Goal: Information Seeking & Learning: Learn about a topic

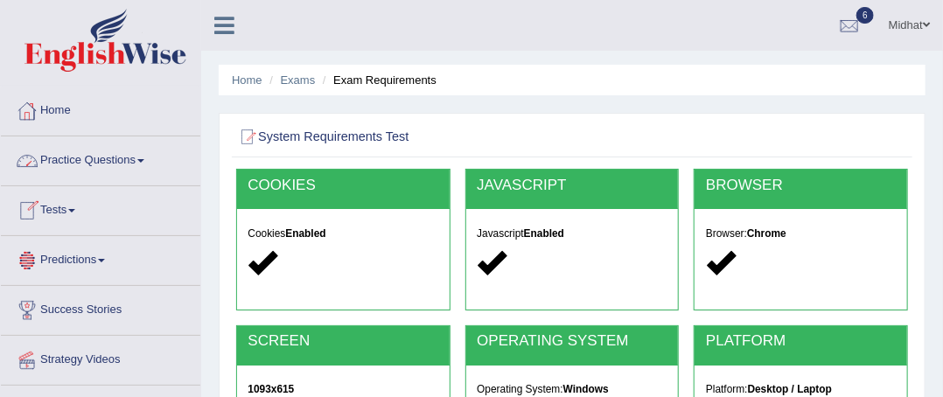
click at [66, 204] on link "Tests" at bounding box center [101, 208] width 200 height 44
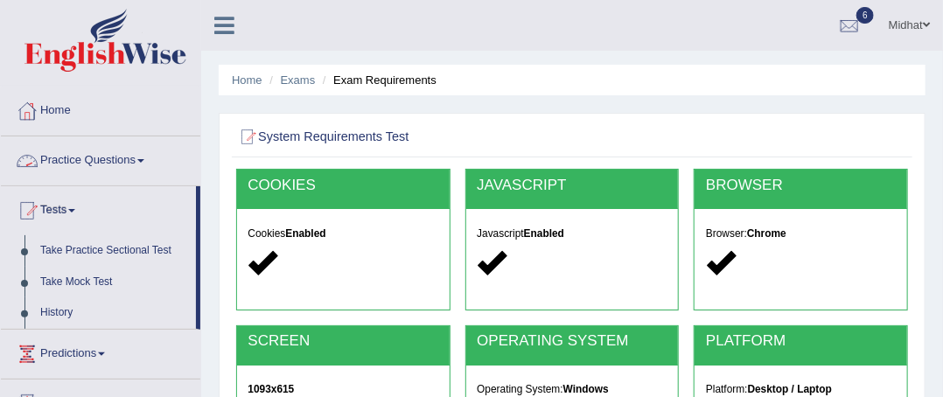
click at [89, 153] on link "Practice Questions" at bounding box center [101, 159] width 200 height 44
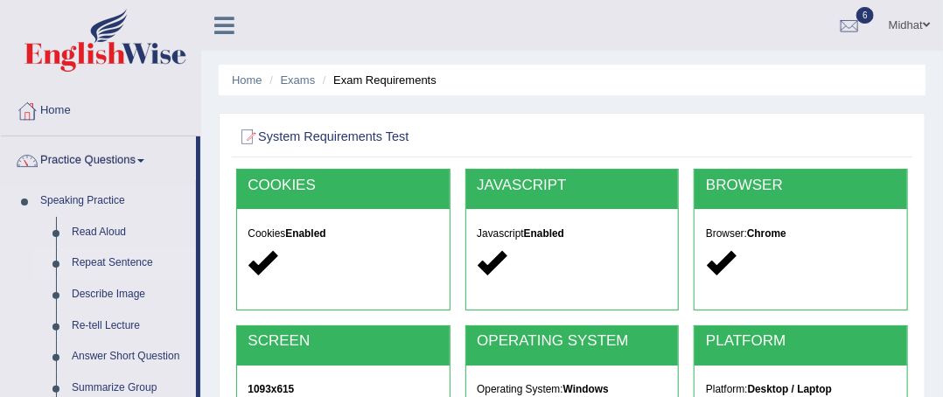
click at [100, 267] on link "Repeat Sentence" at bounding box center [130, 264] width 132 height 32
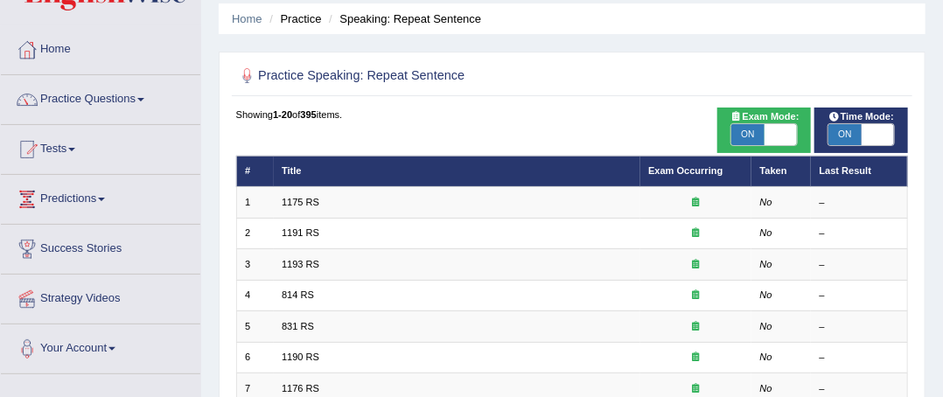
scroll to position [133, 0]
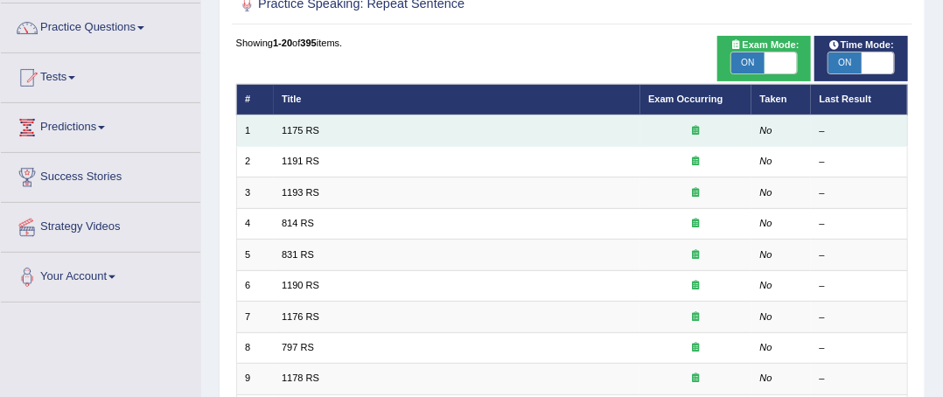
click at [697, 126] on icon at bounding box center [696, 130] width 7 height 10
click at [365, 136] on td "1175 RS" at bounding box center [457, 131] width 367 height 31
click at [312, 130] on link "1175 RS" at bounding box center [301, 130] width 38 height 11
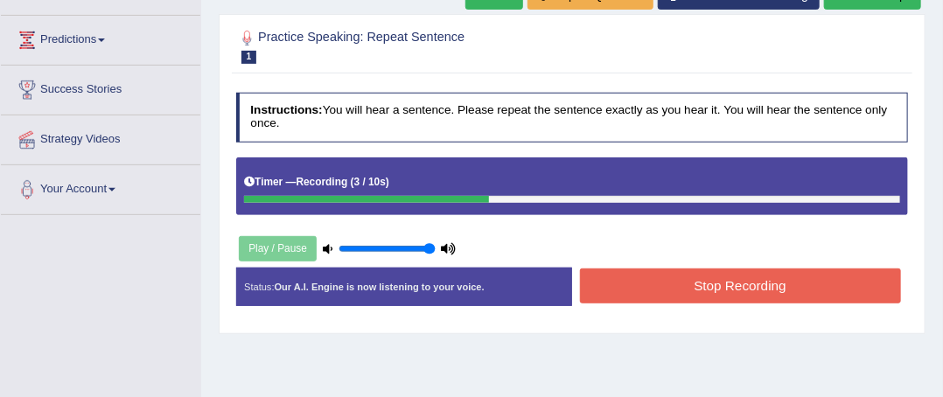
click at [808, 280] on button "Stop Recording" at bounding box center [740, 286] width 321 height 34
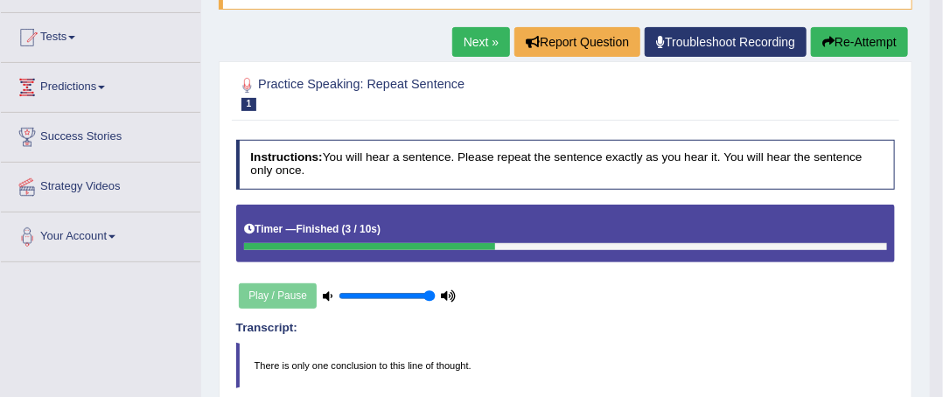
scroll to position [166, 0]
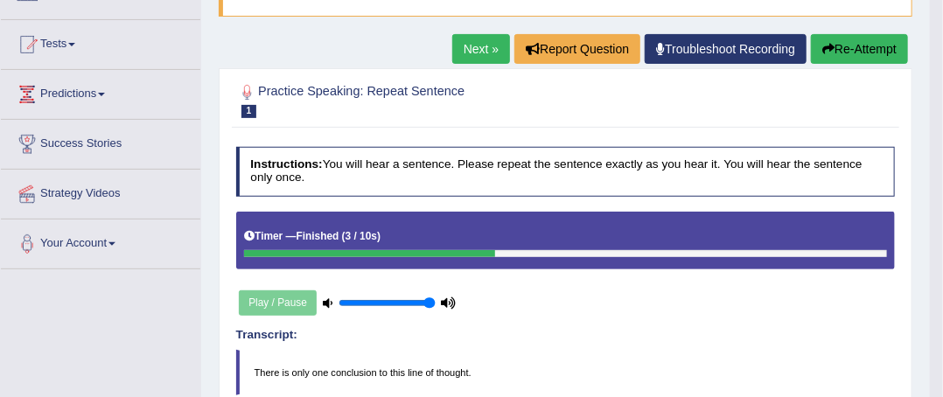
click at [490, 46] on link "Next »" at bounding box center [481, 49] width 58 height 30
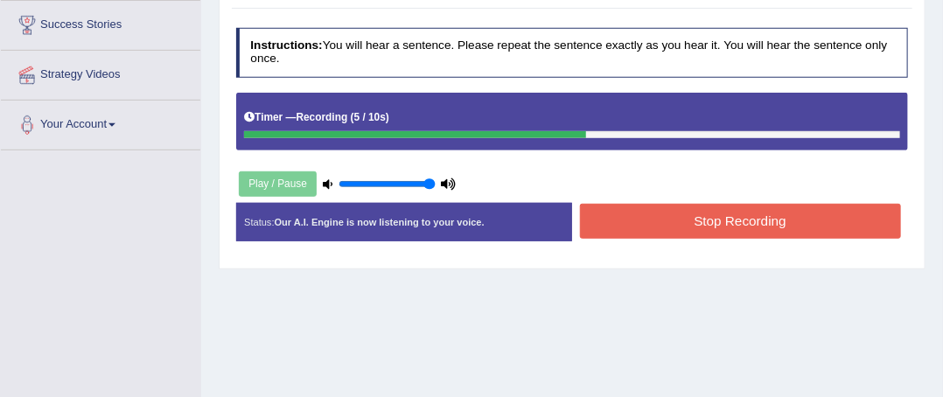
click at [816, 221] on button "Stop Recording" at bounding box center [740, 221] width 321 height 34
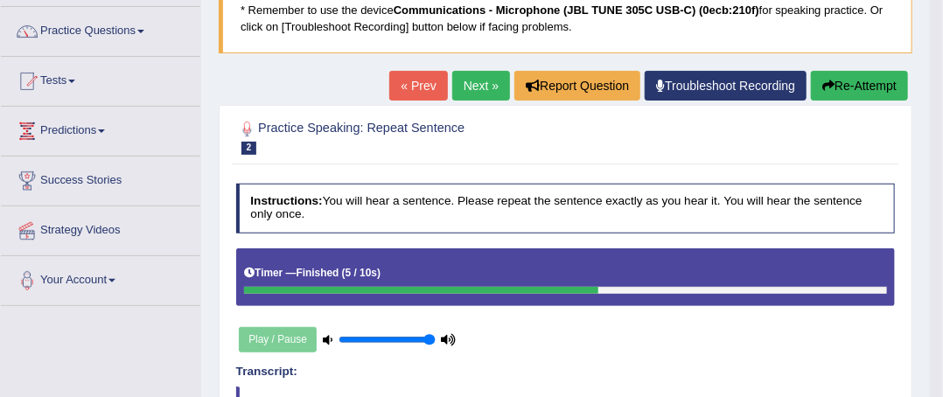
scroll to position [121, 0]
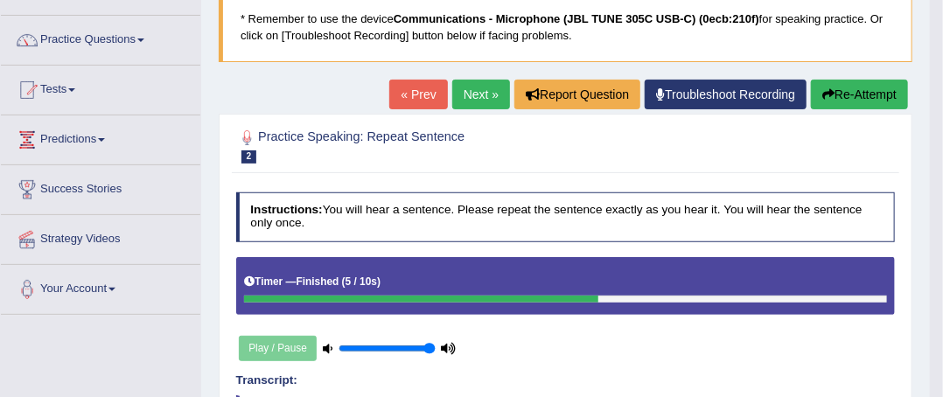
click at [473, 97] on link "Next »" at bounding box center [481, 95] width 58 height 30
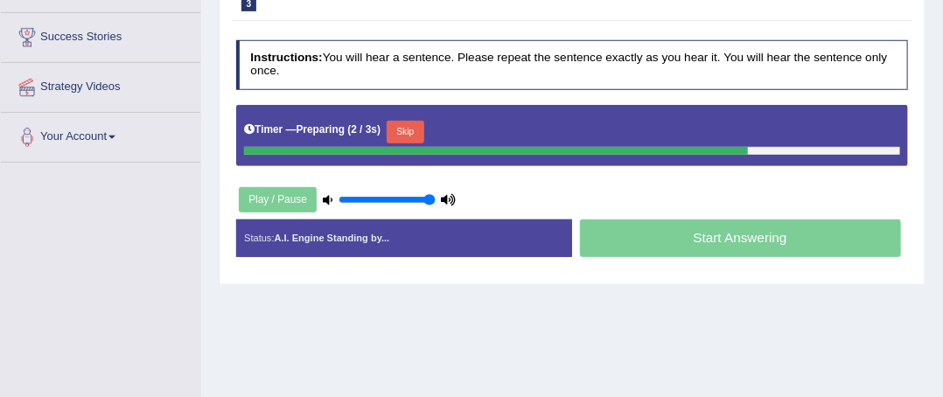
scroll to position [266, 0]
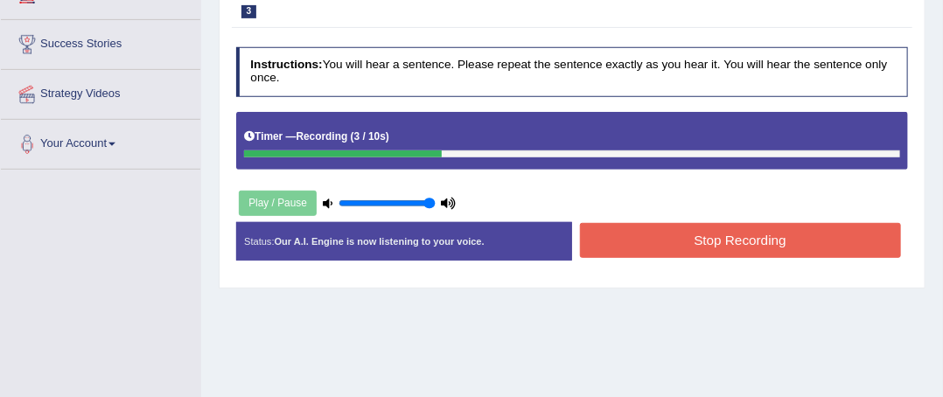
click at [818, 235] on button "Stop Recording" at bounding box center [740, 240] width 321 height 34
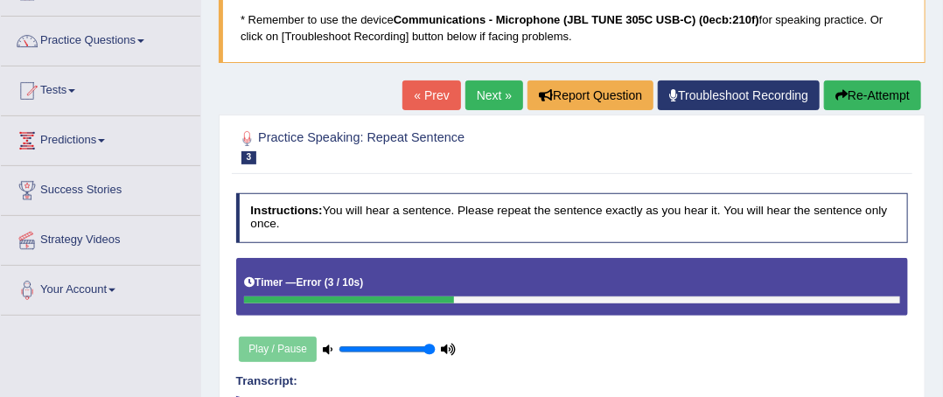
scroll to position [118, 0]
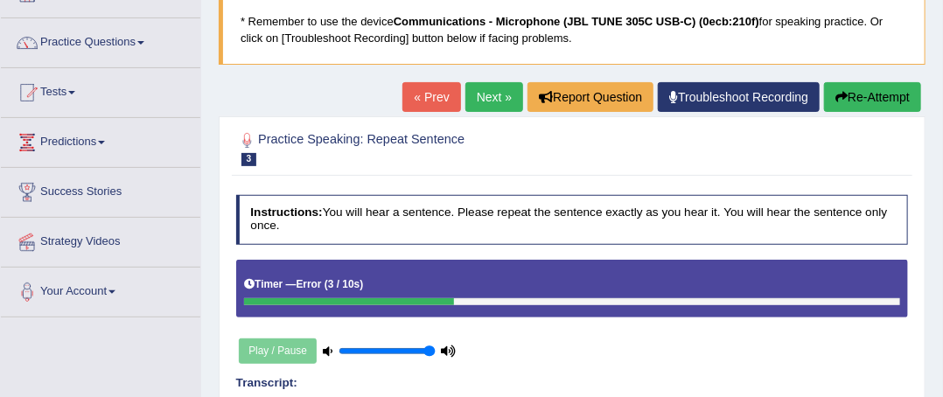
click at [889, 91] on button "Re-Attempt" at bounding box center [872, 97] width 97 height 30
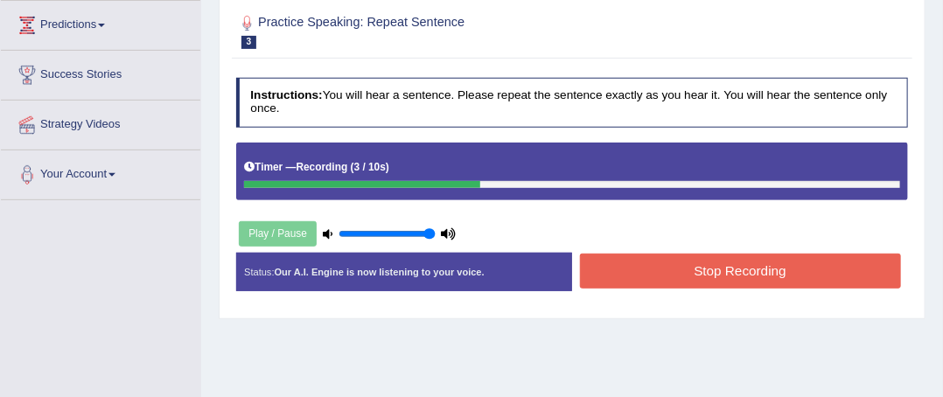
click at [810, 270] on button "Stop Recording" at bounding box center [740, 271] width 321 height 34
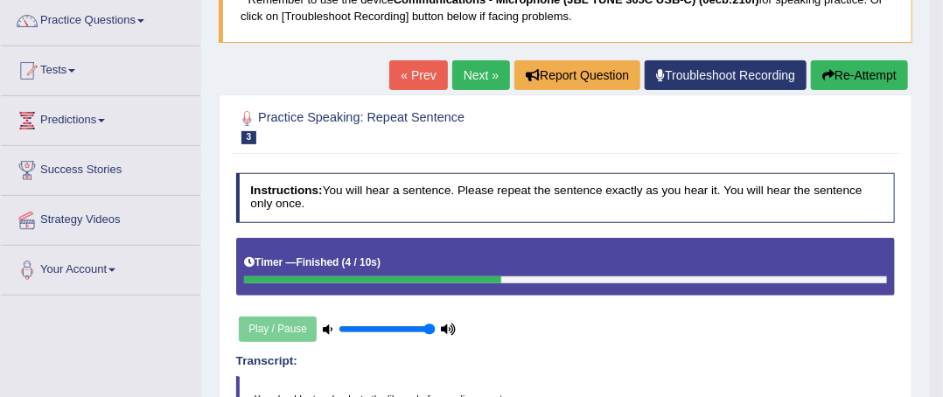
scroll to position [134, 0]
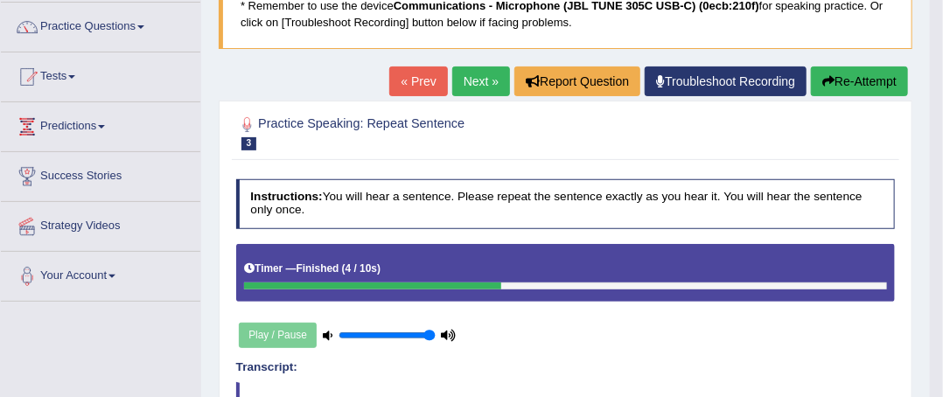
click at [469, 81] on link "Next »" at bounding box center [481, 82] width 58 height 30
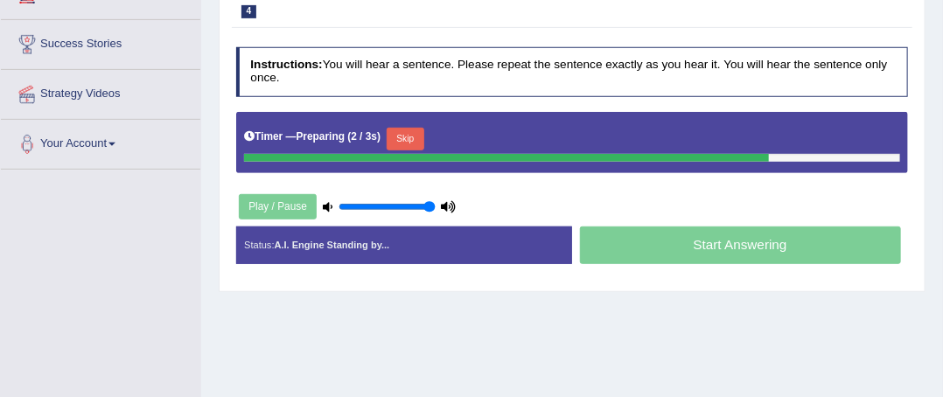
scroll to position [266, 0]
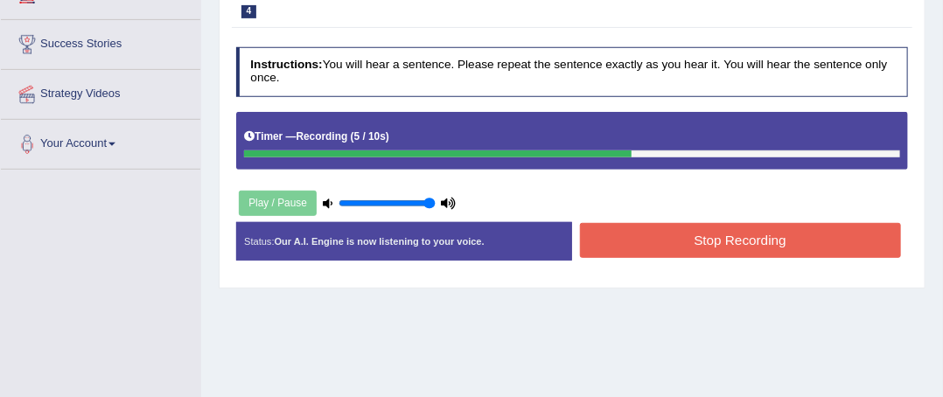
click at [797, 241] on button "Stop Recording" at bounding box center [740, 240] width 321 height 34
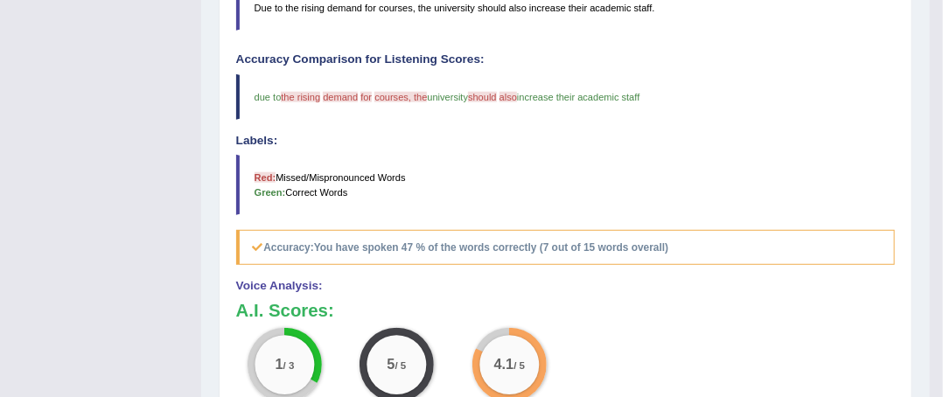
scroll to position [183, 0]
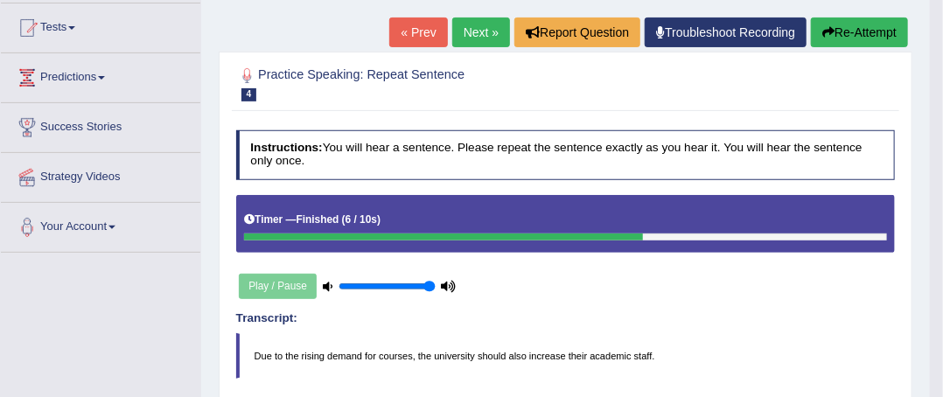
click at [480, 39] on link "Next »" at bounding box center [481, 33] width 58 height 30
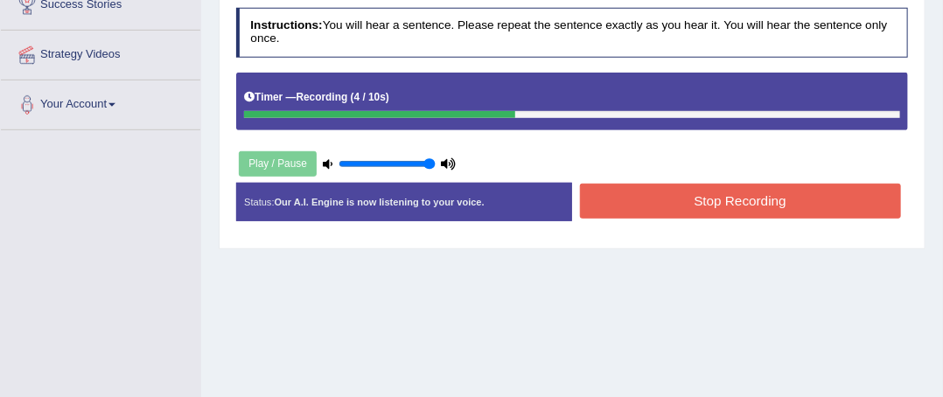
click at [841, 201] on button "Stop Recording" at bounding box center [740, 201] width 321 height 34
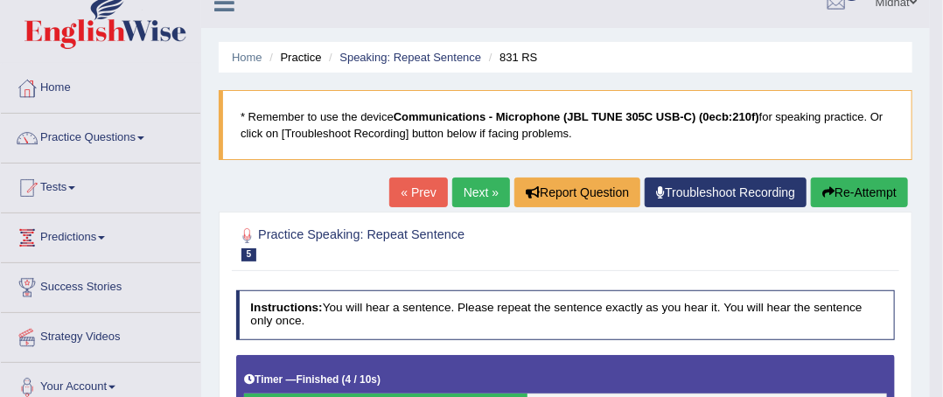
scroll to position [18, 0]
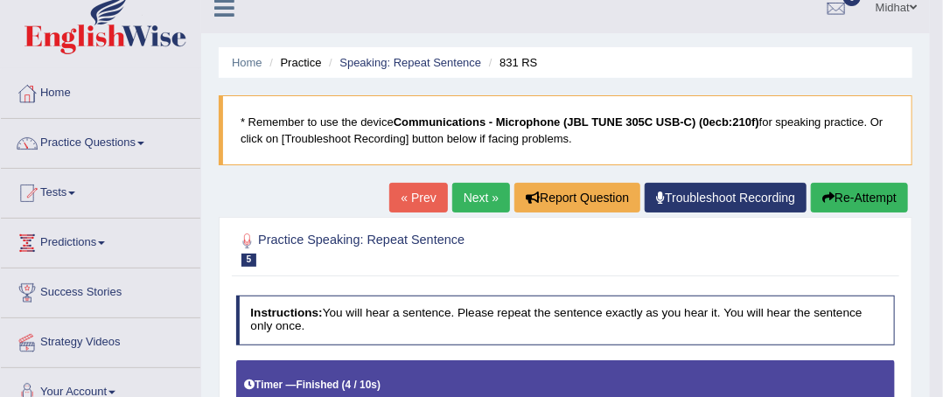
click at [483, 196] on link "Next »" at bounding box center [481, 198] width 58 height 30
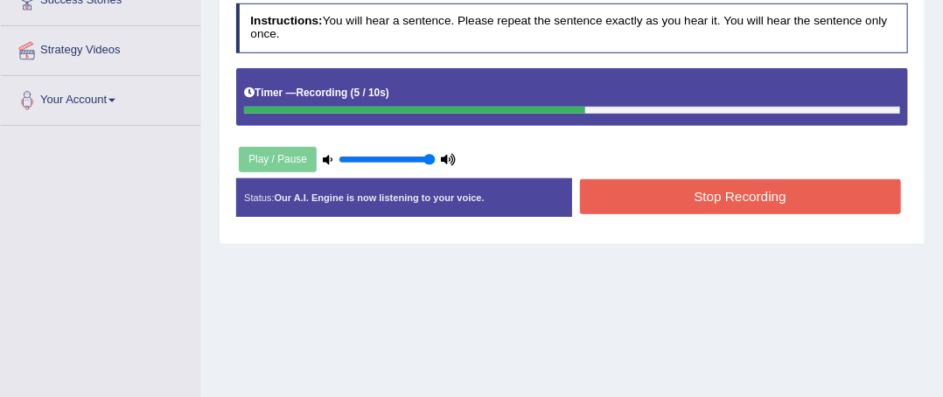
click at [838, 190] on button "Stop Recording" at bounding box center [740, 196] width 321 height 34
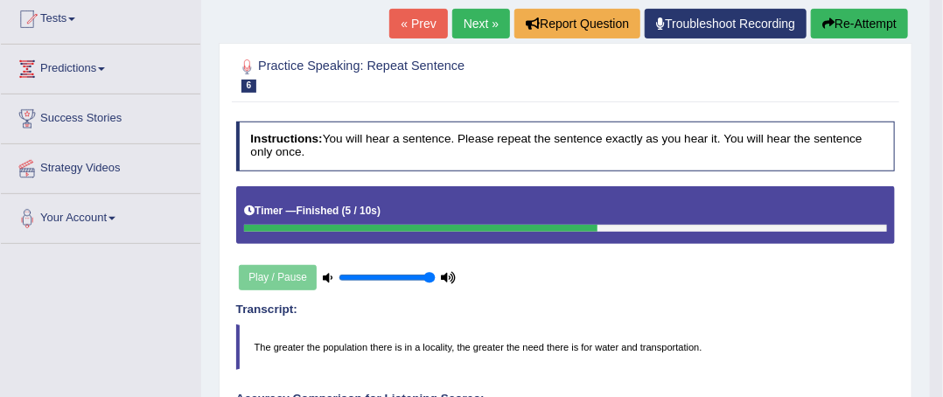
scroll to position [162, 0]
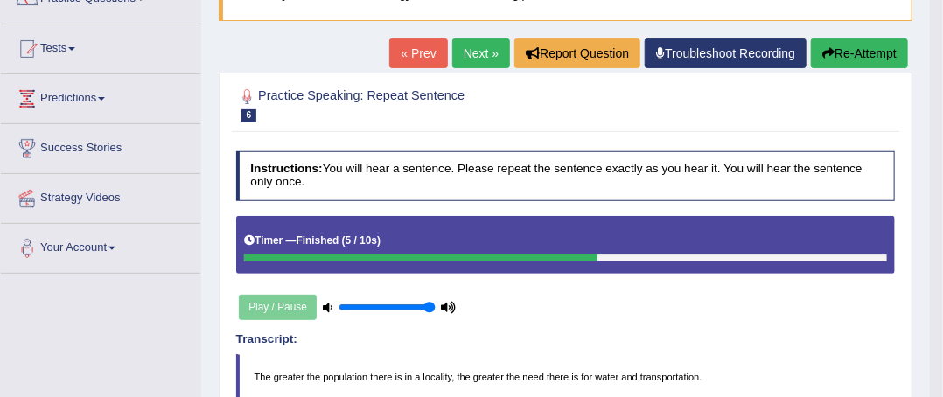
click at [481, 59] on link "Next »" at bounding box center [481, 54] width 58 height 30
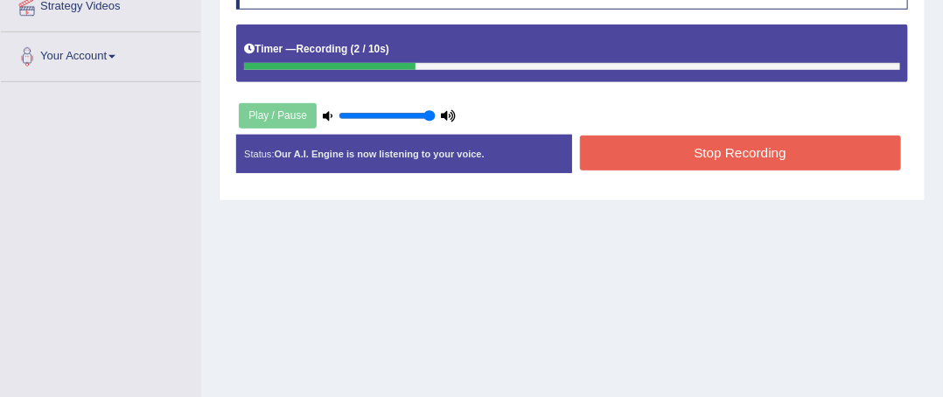
click at [837, 145] on button "Stop Recording" at bounding box center [740, 153] width 321 height 34
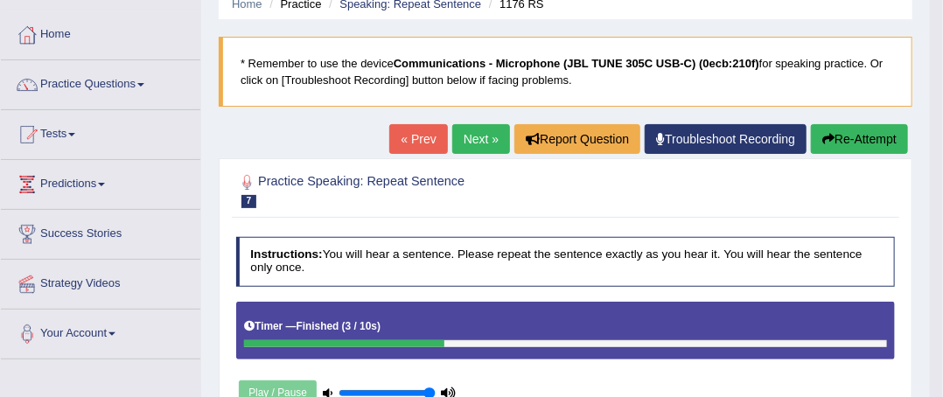
scroll to position [53, 0]
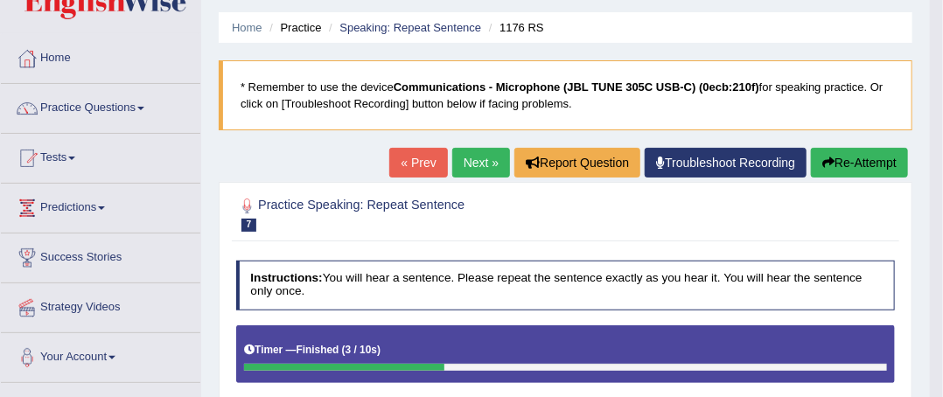
click at [473, 165] on link "Next »" at bounding box center [481, 163] width 58 height 30
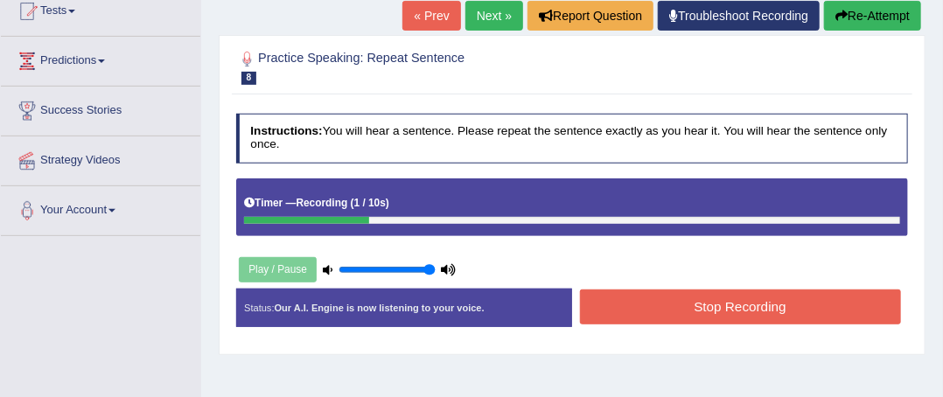
scroll to position [203, 0]
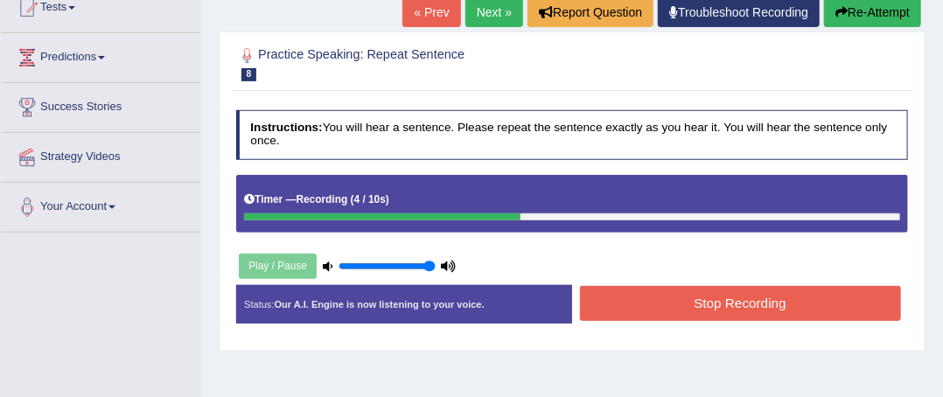
click at [816, 298] on button "Stop Recording" at bounding box center [740, 303] width 321 height 34
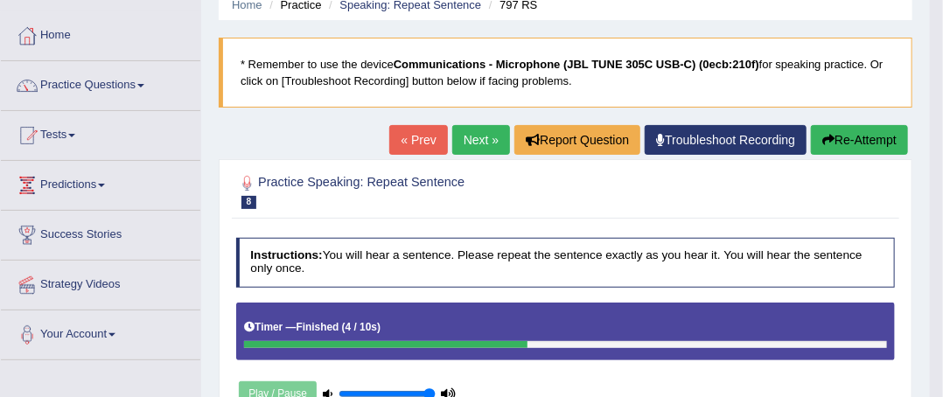
scroll to position [64, 0]
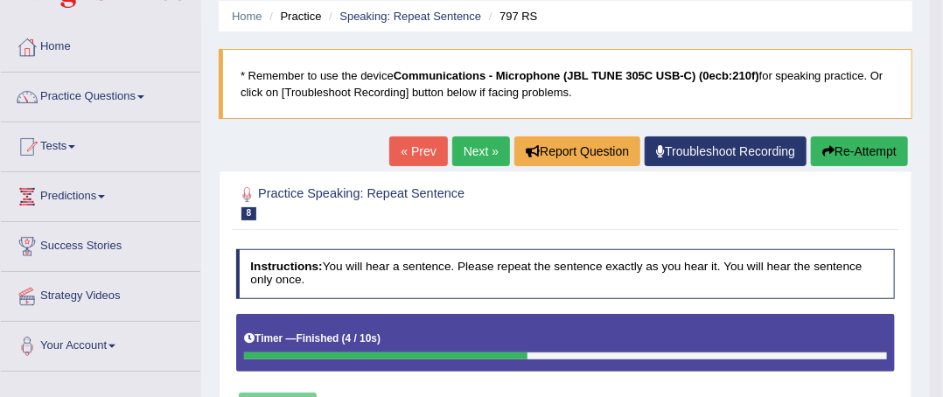
click at [480, 161] on link "Next »" at bounding box center [481, 152] width 58 height 30
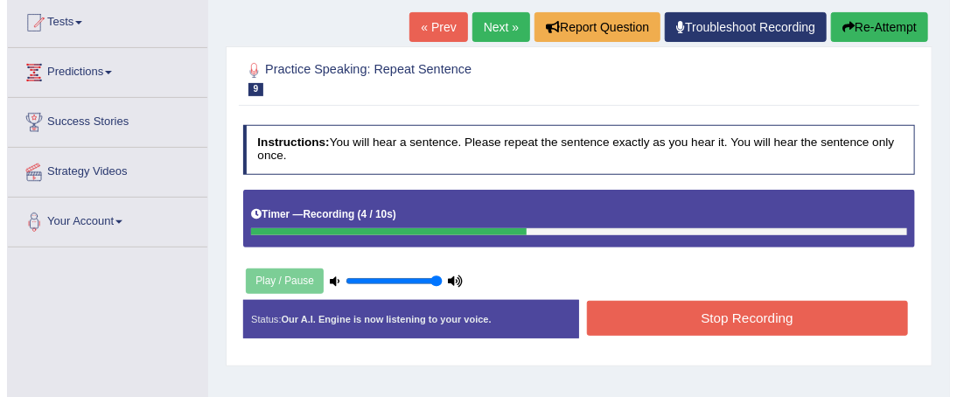
scroll to position [189, 0]
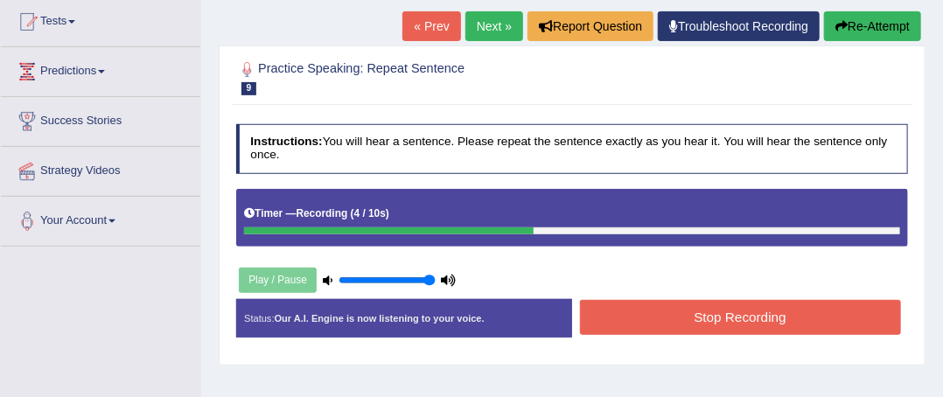
click at [833, 309] on button "Stop Recording" at bounding box center [740, 317] width 321 height 34
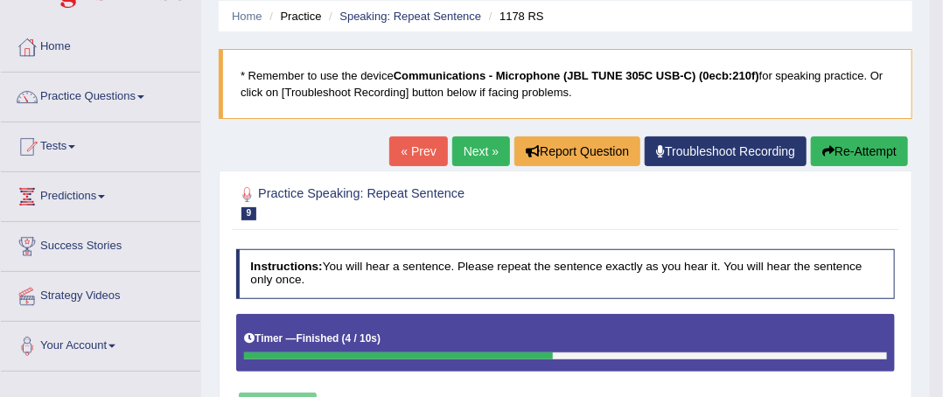
scroll to position [54, 0]
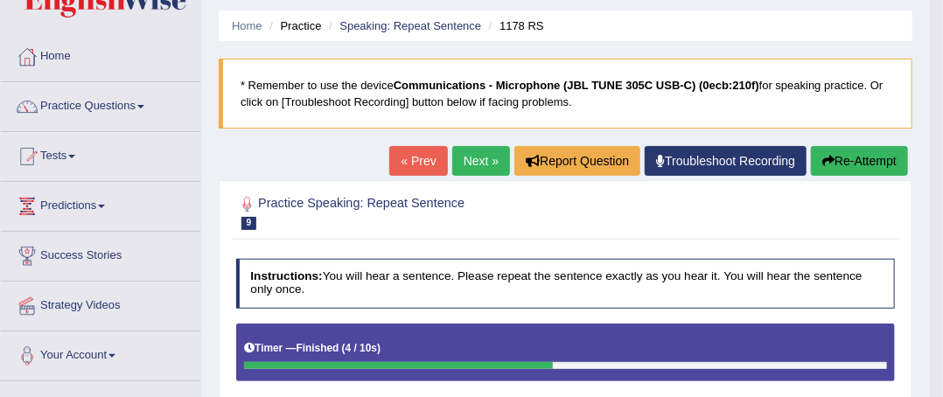
click at [480, 166] on link "Next »" at bounding box center [481, 161] width 58 height 30
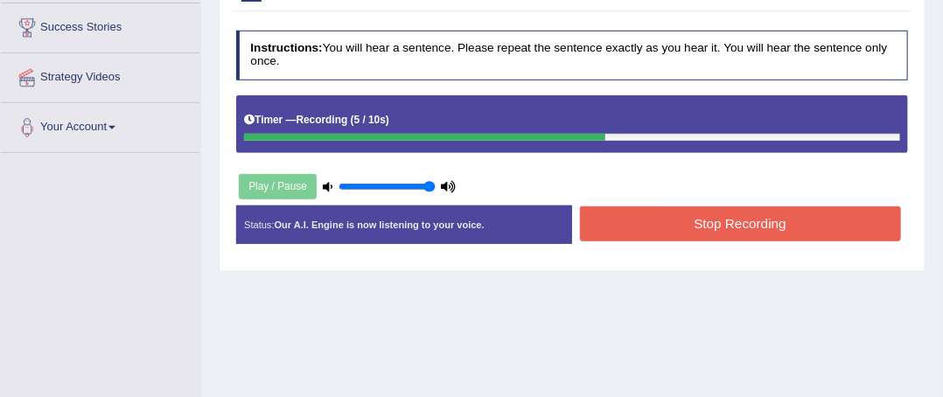
click at [802, 224] on button "Stop Recording" at bounding box center [740, 224] width 321 height 34
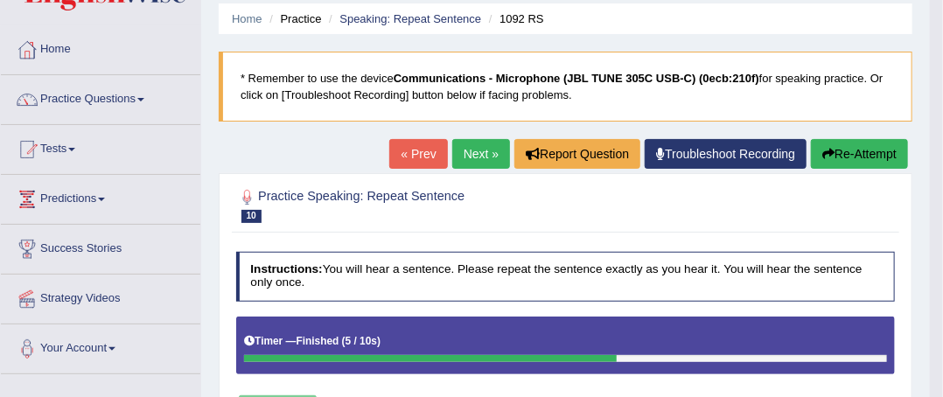
scroll to position [60, 0]
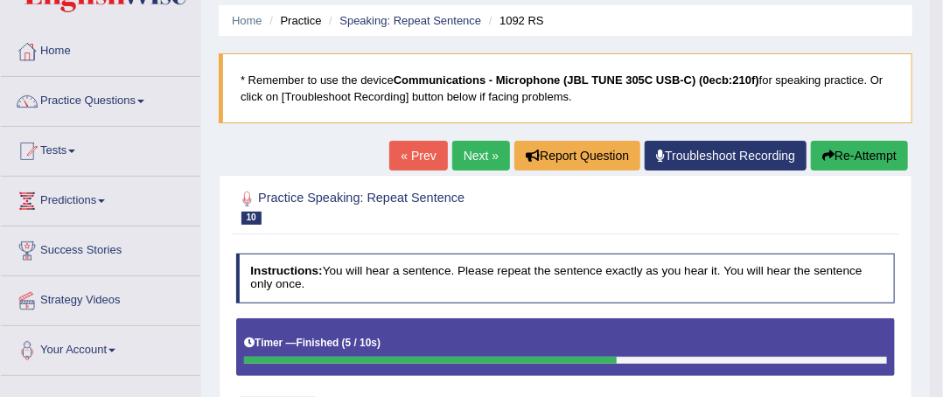
click at [466, 168] on link "Next »" at bounding box center [481, 156] width 58 height 30
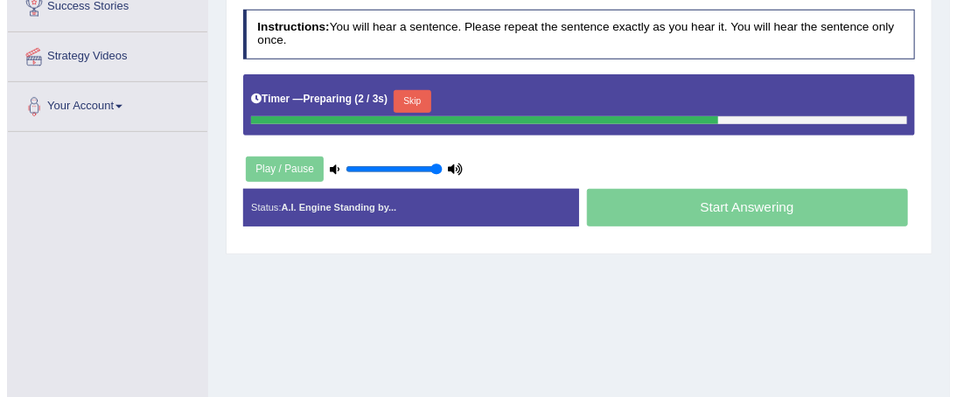
scroll to position [304, 0]
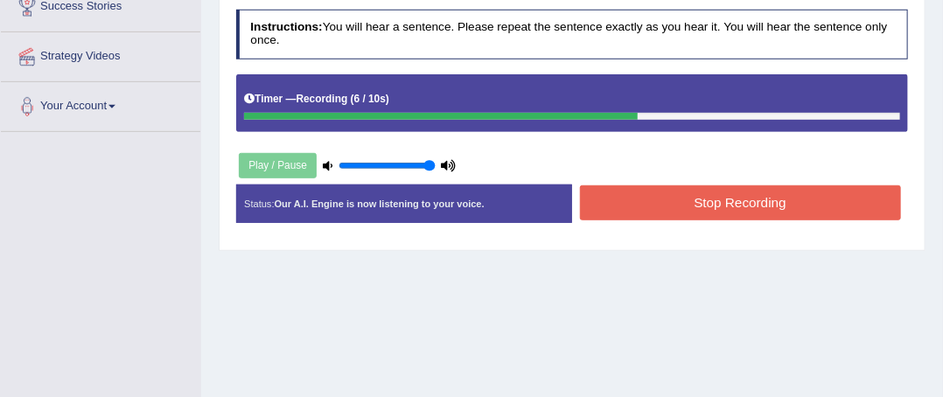
click at [823, 196] on button "Stop Recording" at bounding box center [740, 203] width 321 height 34
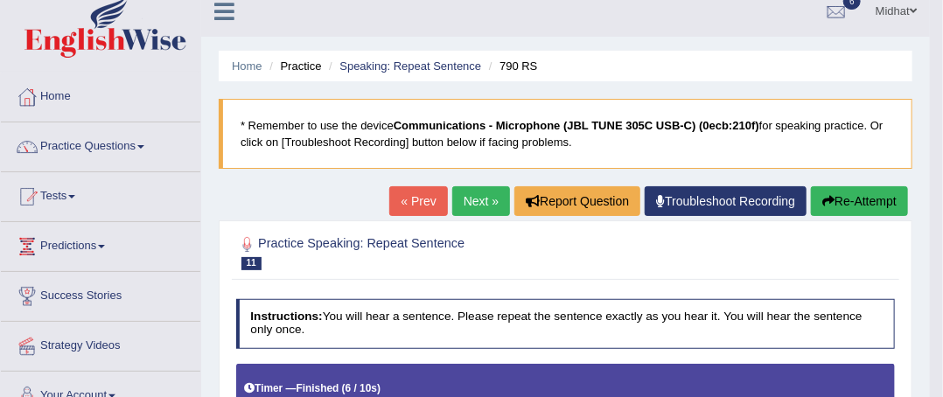
scroll to position [0, 0]
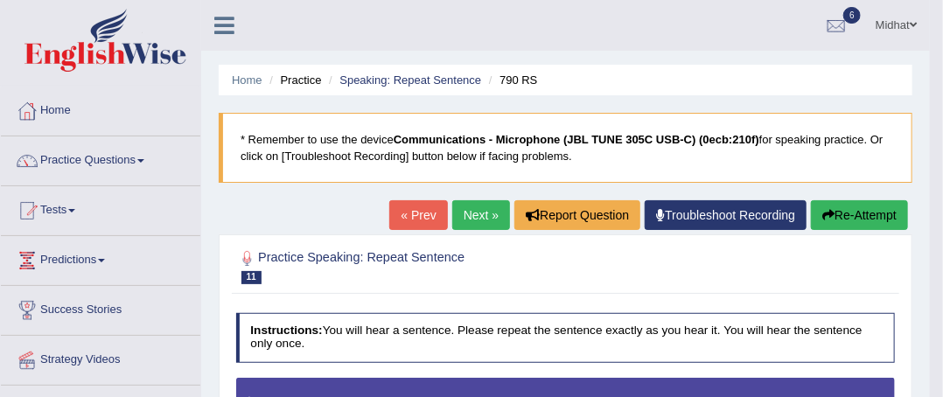
click at [470, 221] on link "Next »" at bounding box center [481, 215] width 58 height 30
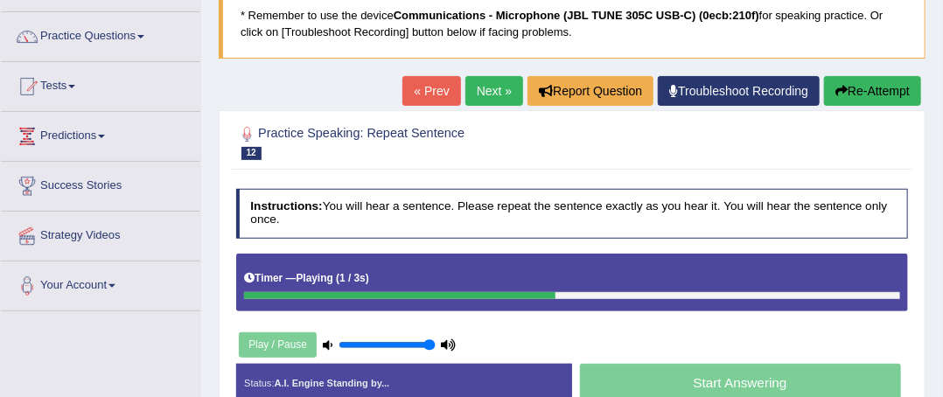
scroll to position [137, 0]
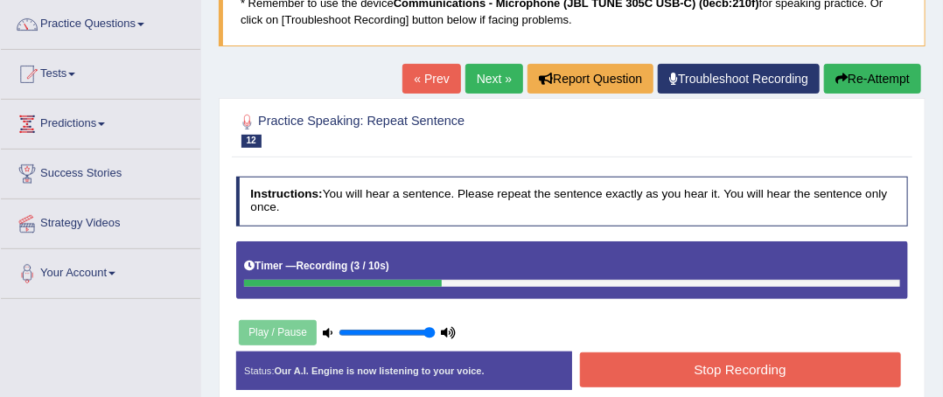
click at [830, 364] on button "Stop Recording" at bounding box center [740, 370] width 321 height 34
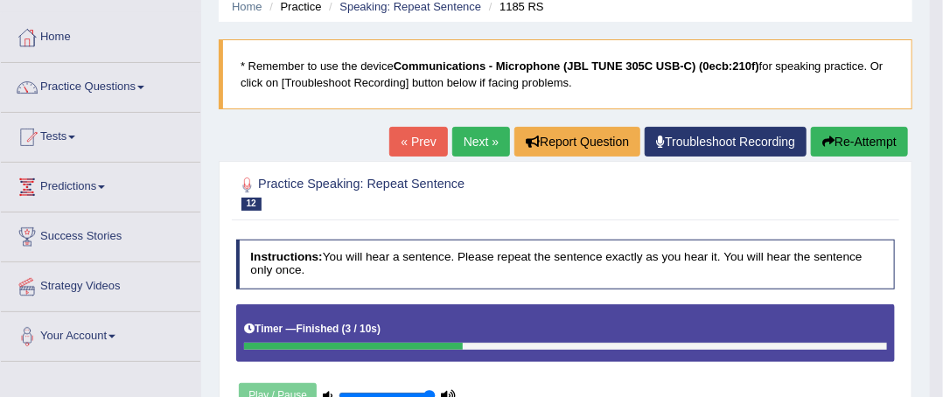
scroll to position [0, 0]
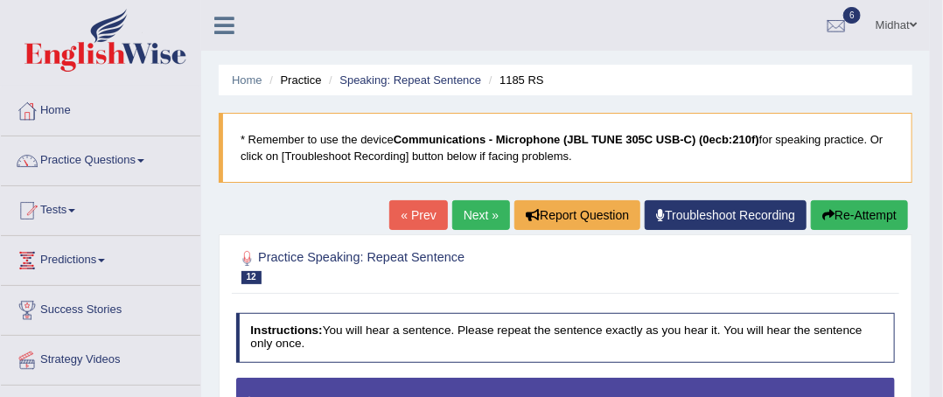
click at [473, 213] on link "Next »" at bounding box center [481, 215] width 58 height 30
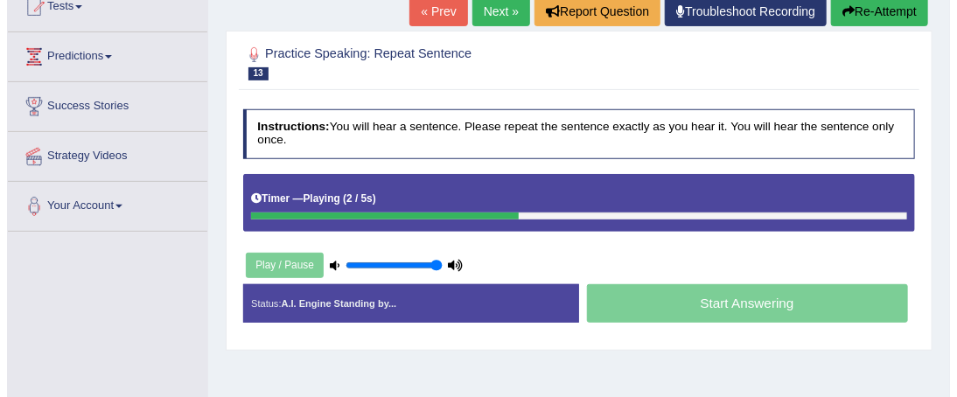
scroll to position [205, 0]
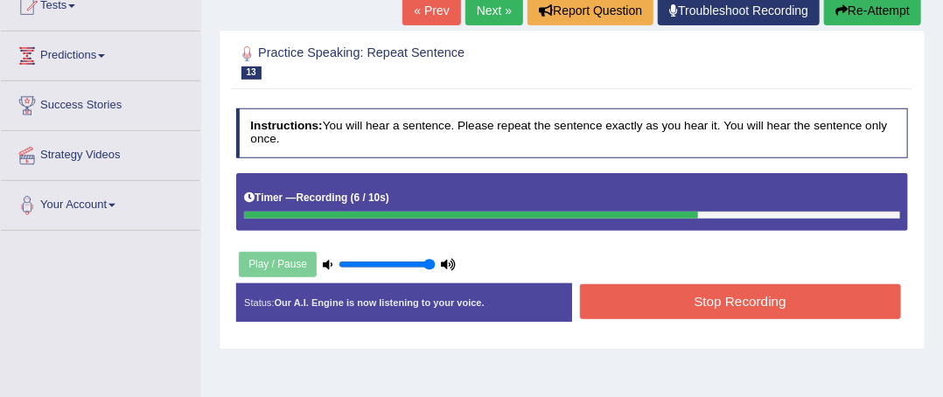
click at [810, 305] on button "Stop Recording" at bounding box center [740, 301] width 321 height 34
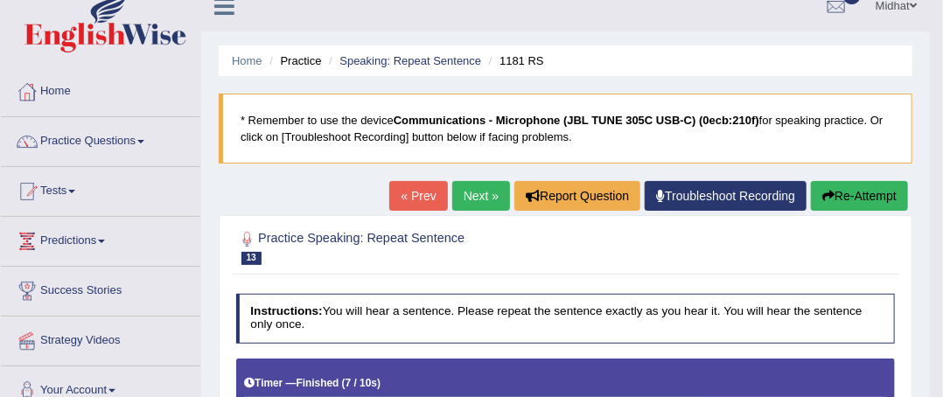
scroll to position [0, 0]
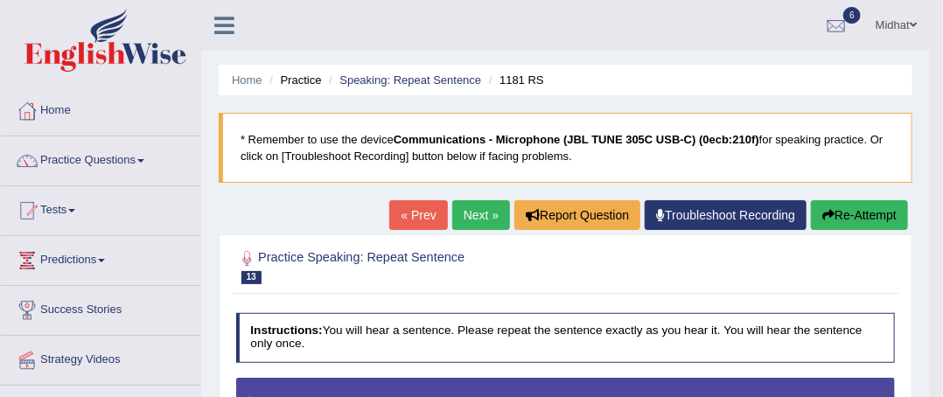
click at [481, 221] on link "Next »" at bounding box center [481, 215] width 58 height 30
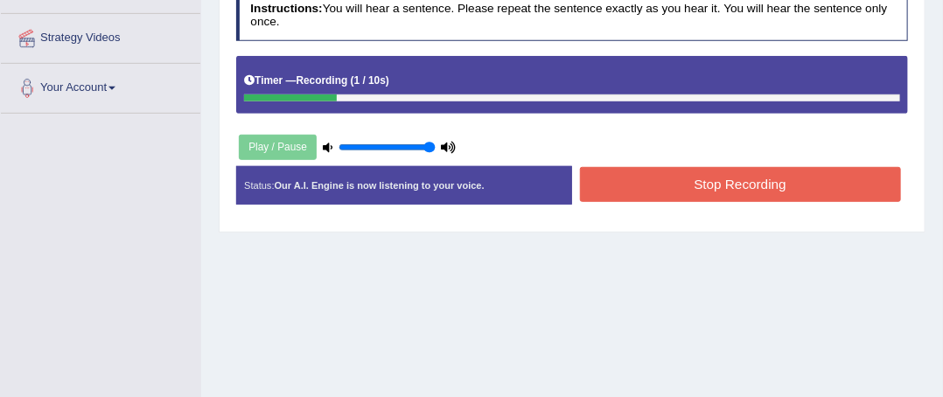
scroll to position [298, 0]
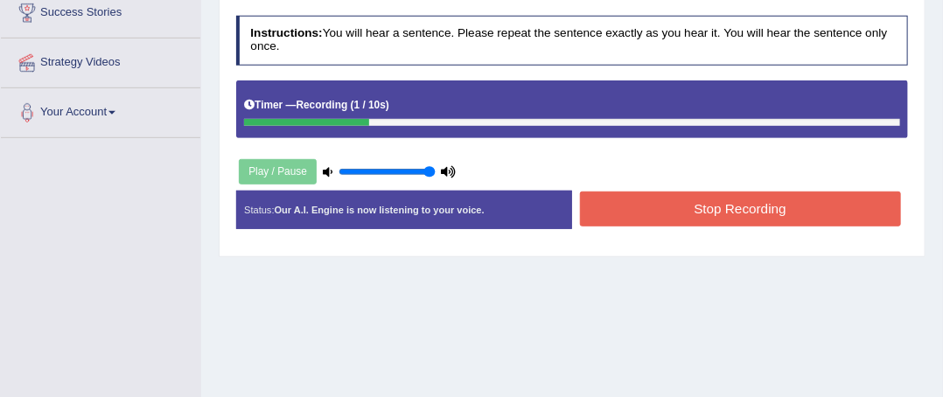
click at [842, 217] on button "Stop Recording" at bounding box center [740, 209] width 321 height 34
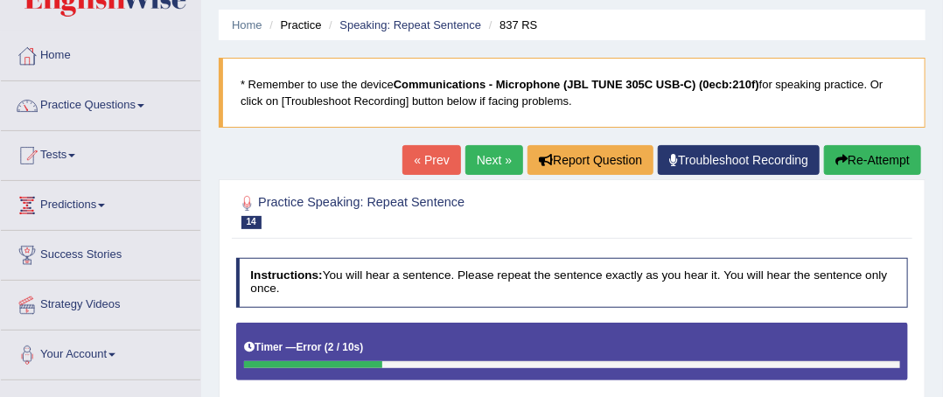
scroll to position [53, 0]
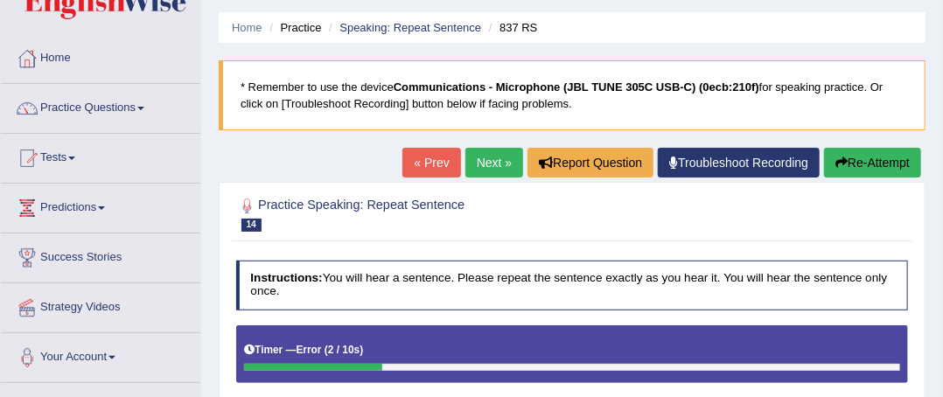
click at [873, 153] on button "Re-Attempt" at bounding box center [872, 163] width 97 height 30
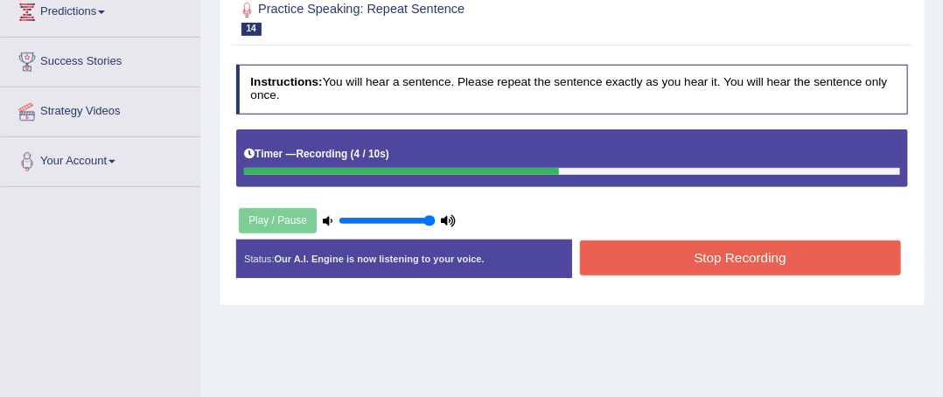
click at [809, 256] on button "Stop Recording" at bounding box center [740, 258] width 321 height 34
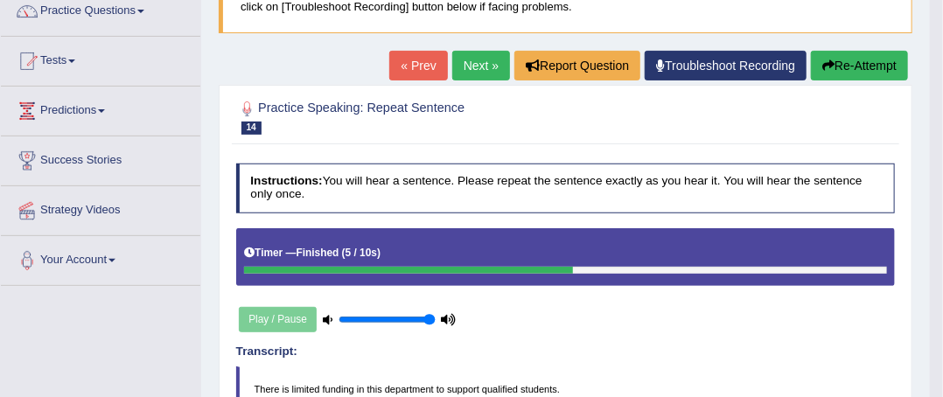
scroll to position [147, 0]
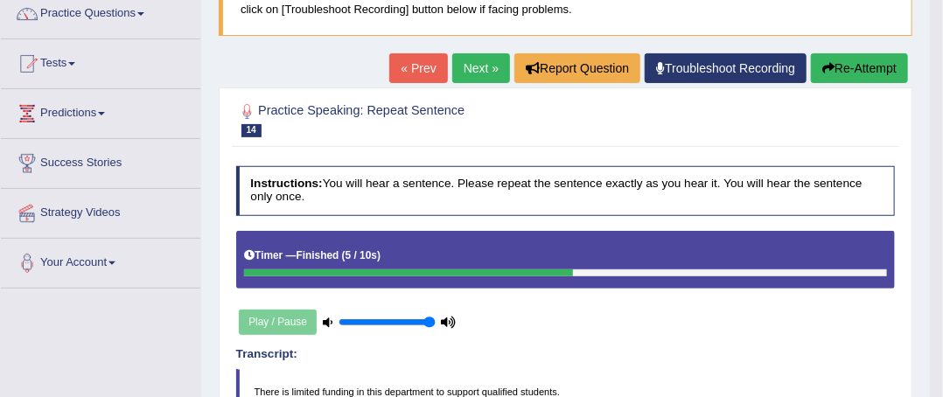
click at [468, 68] on link "Next »" at bounding box center [481, 68] width 58 height 30
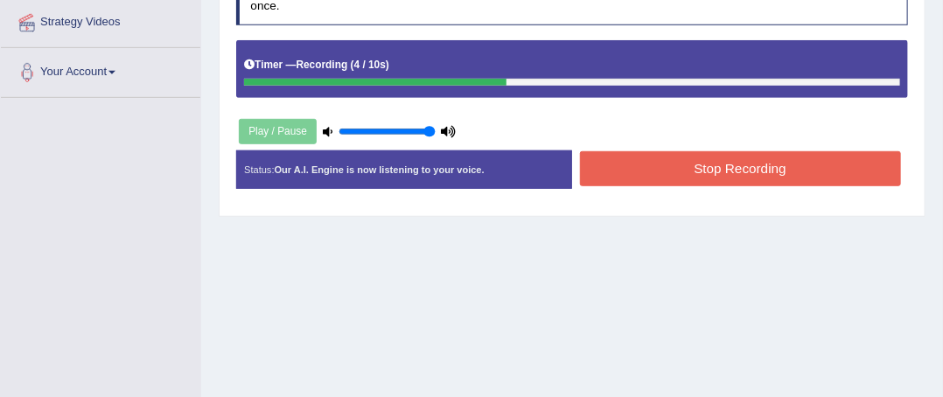
click at [848, 158] on button "Stop Recording" at bounding box center [740, 168] width 321 height 34
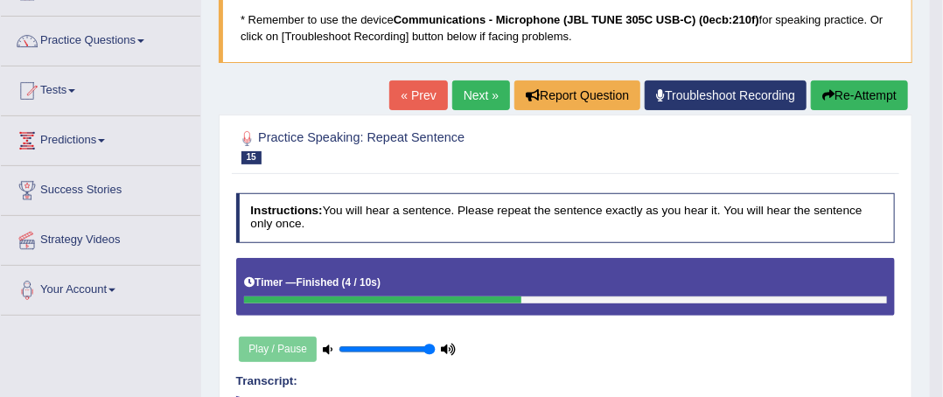
scroll to position [117, 0]
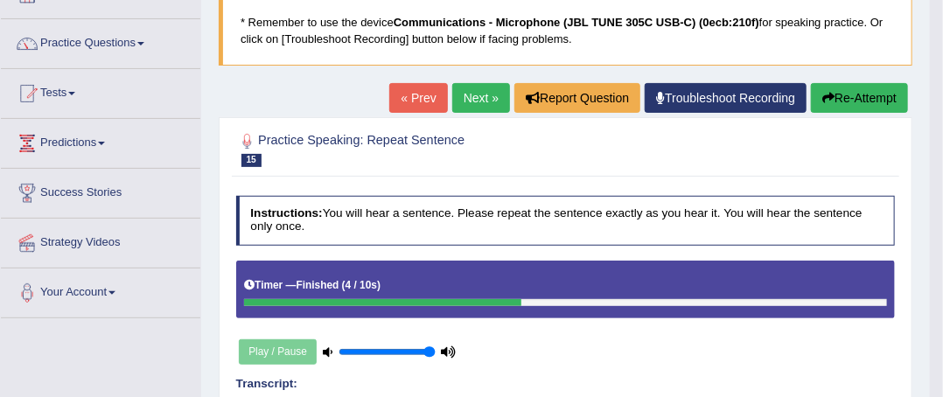
click at [467, 109] on link "Next »" at bounding box center [481, 98] width 58 height 30
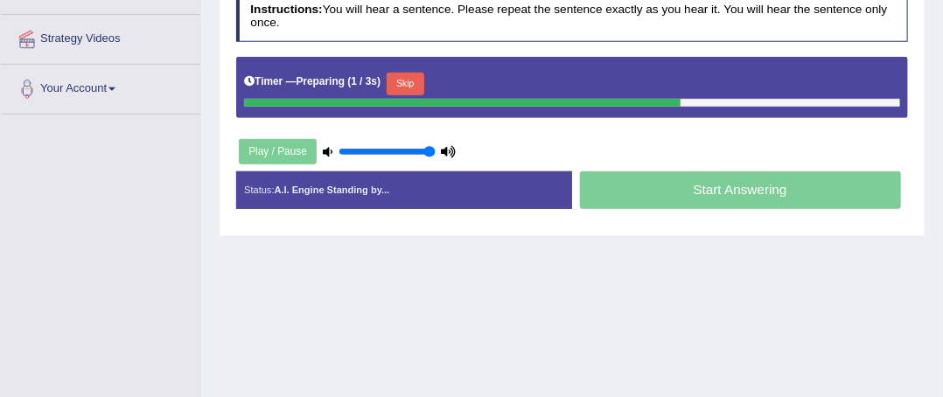
scroll to position [321, 0]
click at [466, 78] on button "Skip" at bounding box center [471, 84] width 38 height 23
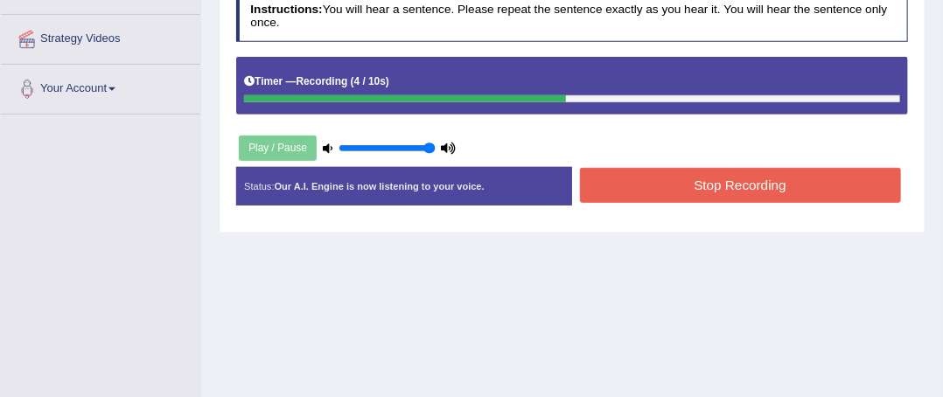
click at [844, 180] on button "Stop Recording" at bounding box center [740, 185] width 321 height 34
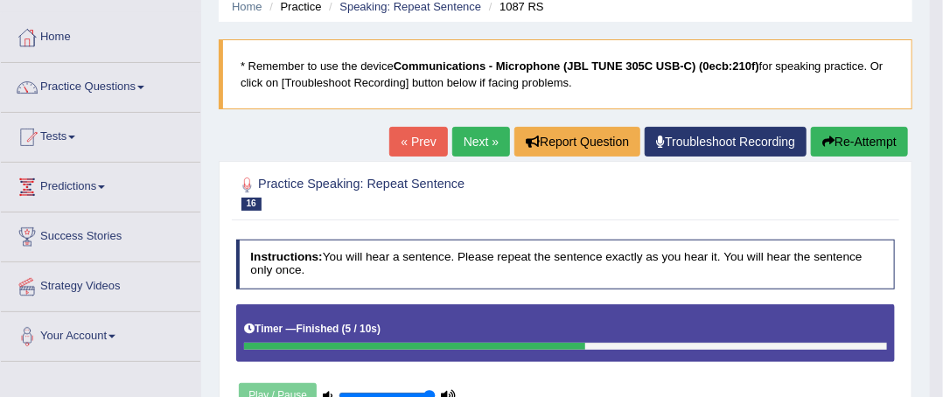
scroll to position [62, 0]
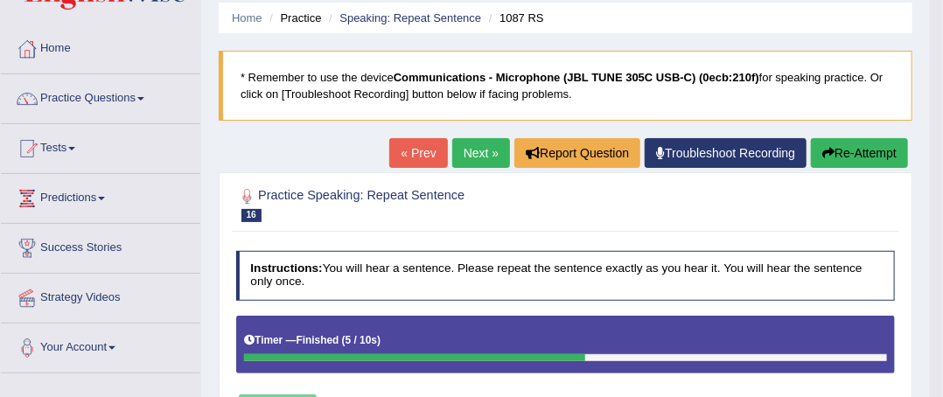
click at [482, 157] on link "Next »" at bounding box center [481, 153] width 58 height 30
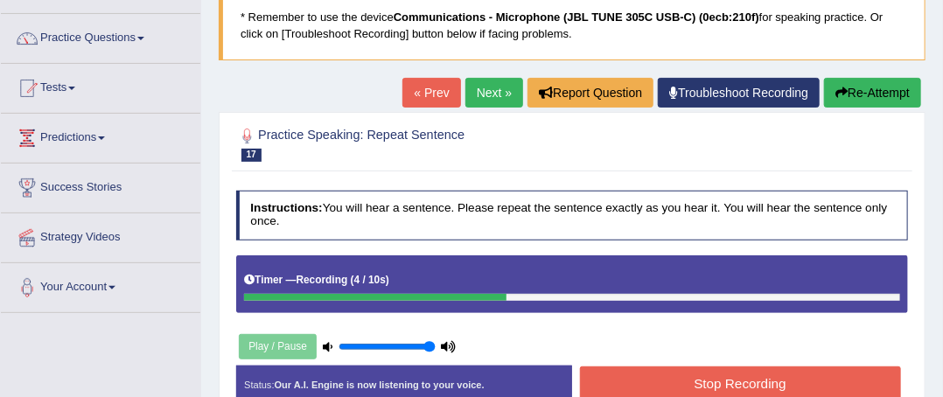
click at [814, 375] on button "Stop Recording" at bounding box center [740, 384] width 321 height 34
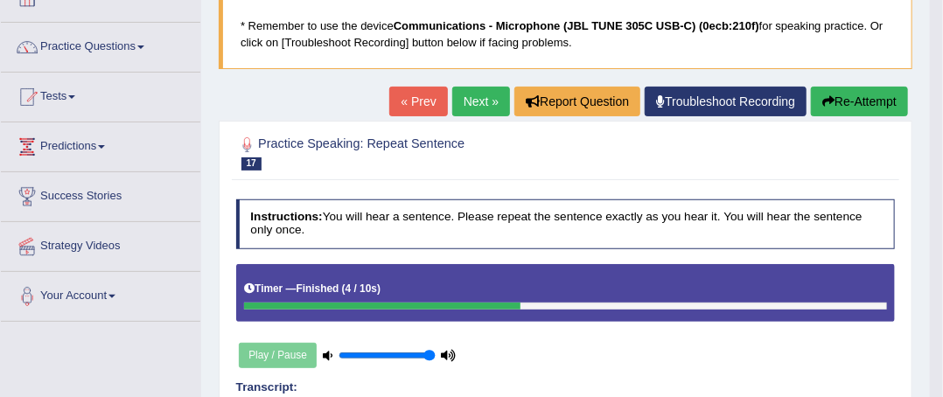
scroll to position [112, 0]
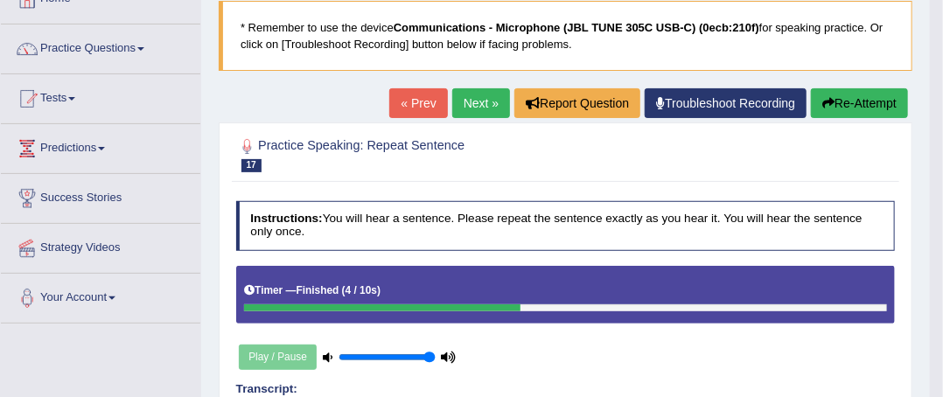
click at [476, 107] on link "Next »" at bounding box center [481, 103] width 58 height 30
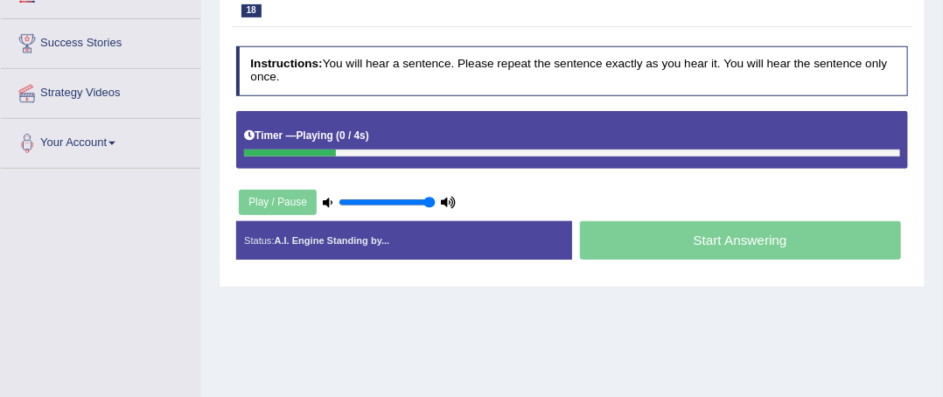
scroll to position [265, 0]
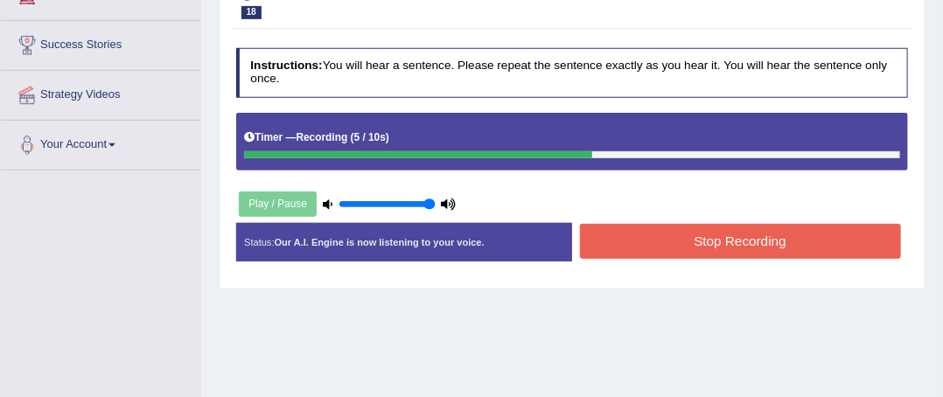
click at [811, 239] on button "Stop Recording" at bounding box center [740, 241] width 321 height 34
